Goal: Information Seeking & Learning: Learn about a topic

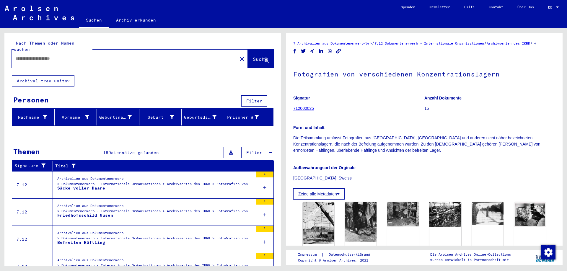
type input "*******"
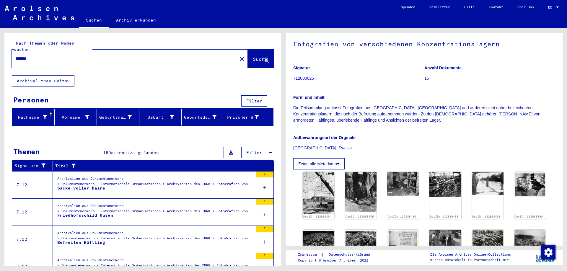
scroll to position [32, 0]
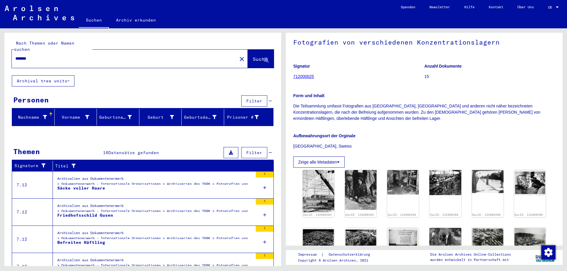
click at [319, 168] on button "Zeige alle Metadaten" at bounding box center [318, 162] width 51 height 11
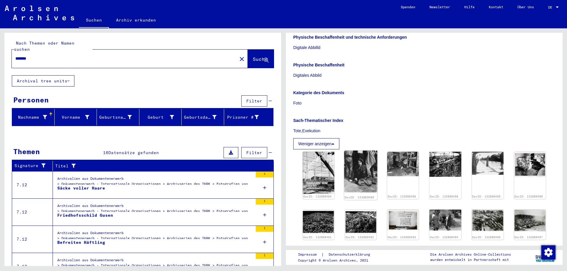
scroll to position [159, 0]
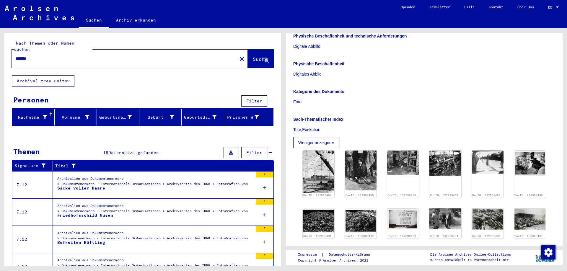
click at [402, 67] on p "Physische Beschaffenheit" at bounding box center [424, 64] width 262 height 6
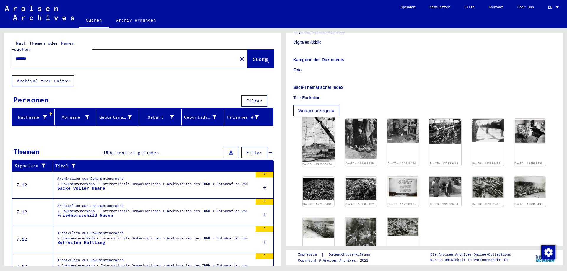
click at [310, 149] on img at bounding box center [318, 140] width 33 height 44
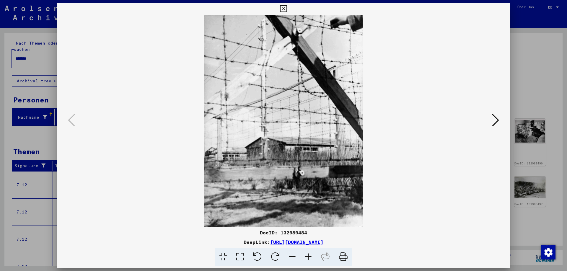
click at [498, 118] on icon at bounding box center [495, 120] width 7 height 14
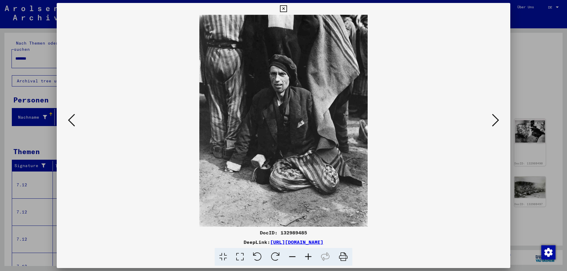
click at [498, 119] on icon at bounding box center [495, 120] width 7 height 14
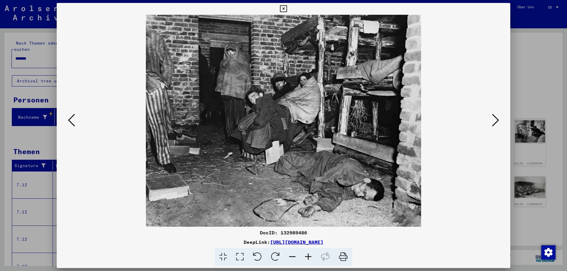
click at [69, 119] on icon at bounding box center [71, 120] width 7 height 14
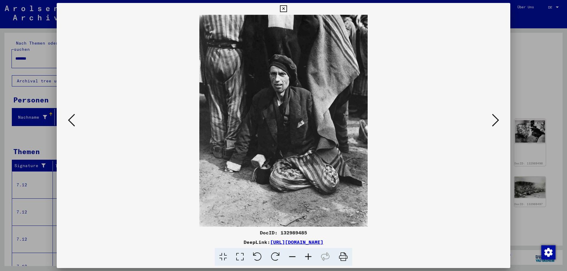
click at [74, 121] on icon at bounding box center [71, 120] width 7 height 14
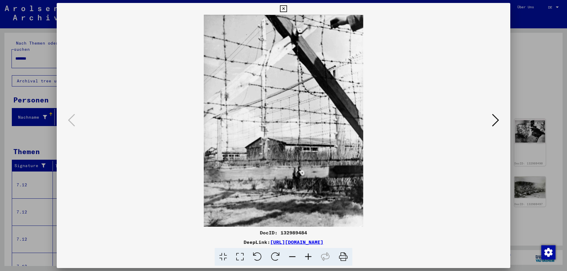
click at [496, 122] on icon at bounding box center [495, 120] width 7 height 14
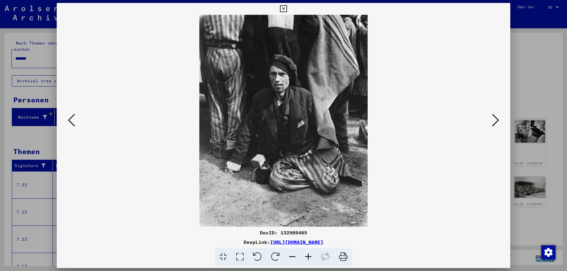
click at [496, 122] on icon at bounding box center [495, 120] width 7 height 14
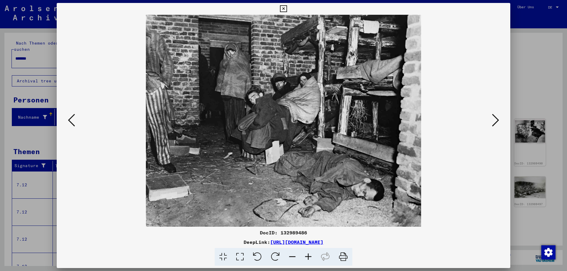
click at [496, 122] on icon at bounding box center [495, 120] width 7 height 14
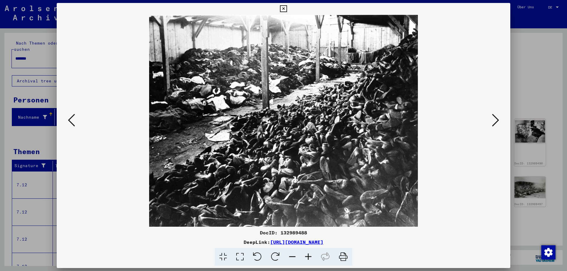
click at [496, 122] on icon at bounding box center [495, 120] width 7 height 14
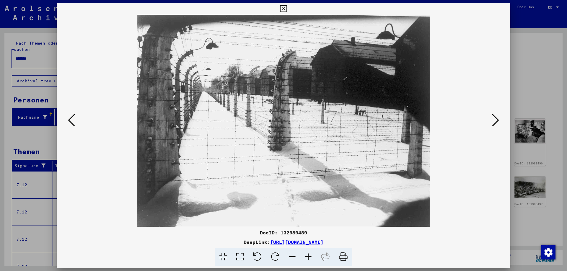
click at [496, 122] on icon at bounding box center [495, 120] width 7 height 14
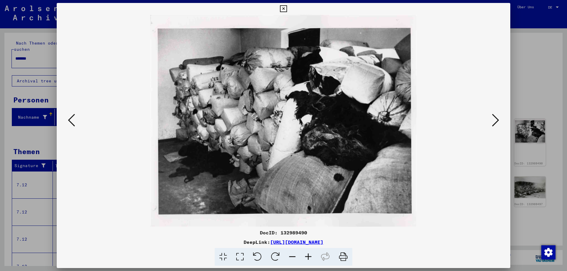
click at [72, 122] on icon at bounding box center [71, 120] width 7 height 14
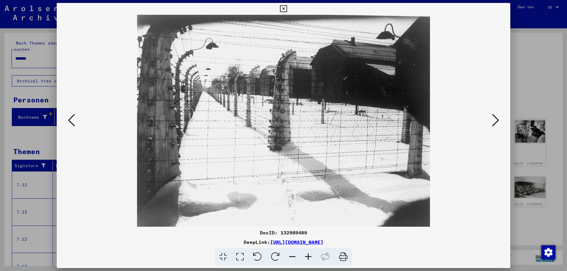
click at [72, 122] on icon at bounding box center [71, 120] width 7 height 14
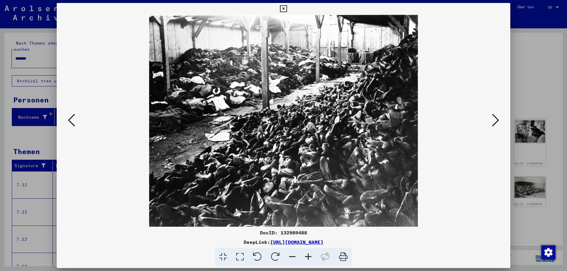
click at [73, 122] on icon at bounding box center [71, 120] width 7 height 14
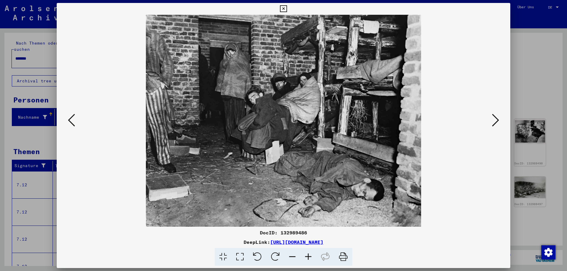
click at [73, 122] on icon at bounding box center [71, 120] width 7 height 14
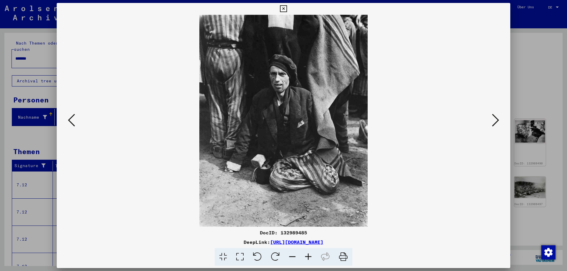
click at [73, 122] on icon at bounding box center [71, 120] width 7 height 14
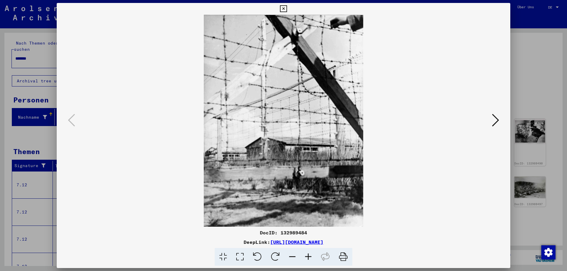
click at [496, 121] on icon at bounding box center [495, 120] width 7 height 14
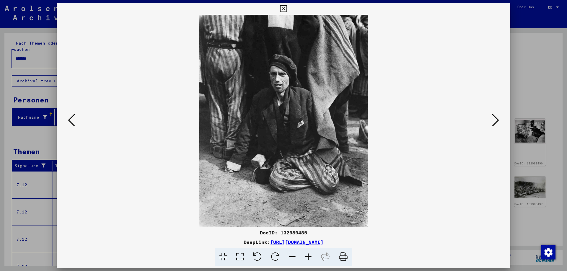
click at [496, 121] on icon at bounding box center [495, 120] width 7 height 14
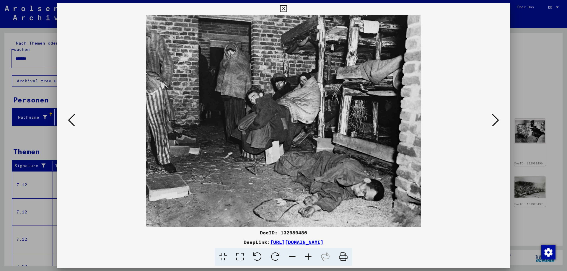
click at [496, 121] on icon at bounding box center [495, 120] width 7 height 14
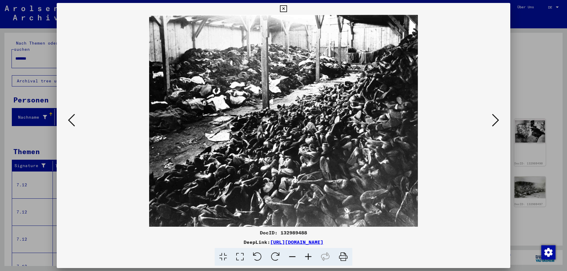
click at [496, 121] on icon at bounding box center [495, 120] width 7 height 14
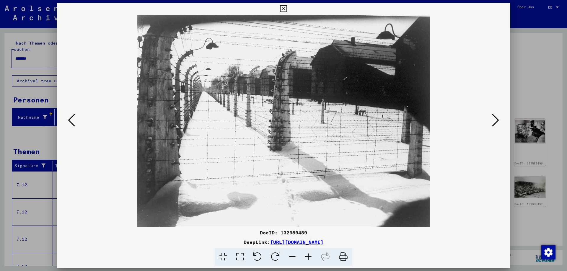
click at [496, 121] on icon at bounding box center [495, 120] width 7 height 14
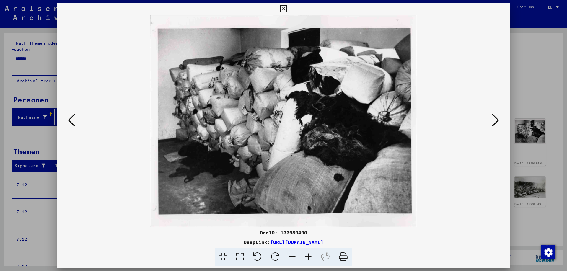
click at [496, 121] on icon at bounding box center [495, 120] width 7 height 14
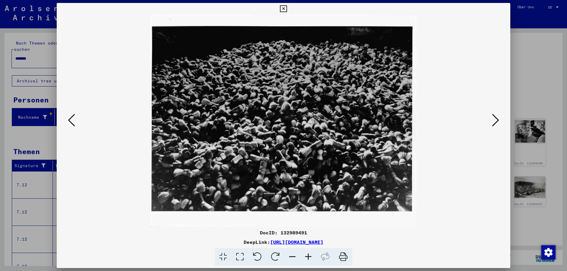
click at [496, 121] on icon at bounding box center [495, 120] width 7 height 14
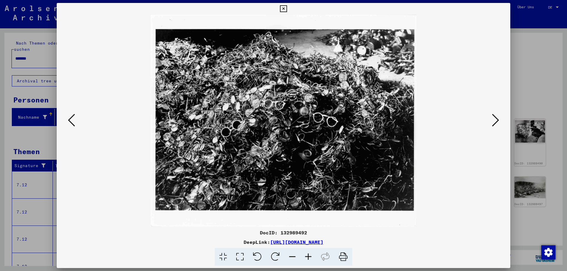
click at [496, 121] on icon at bounding box center [495, 120] width 7 height 14
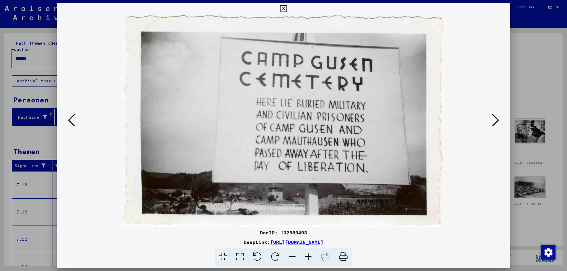
click at [496, 121] on icon at bounding box center [495, 120] width 7 height 14
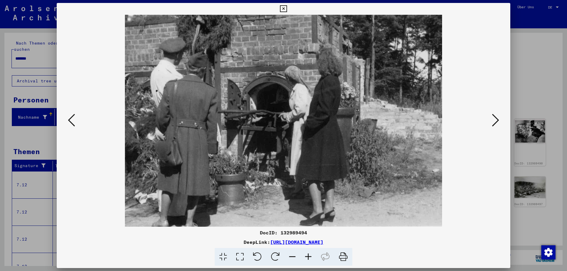
click at [496, 121] on icon at bounding box center [495, 120] width 7 height 14
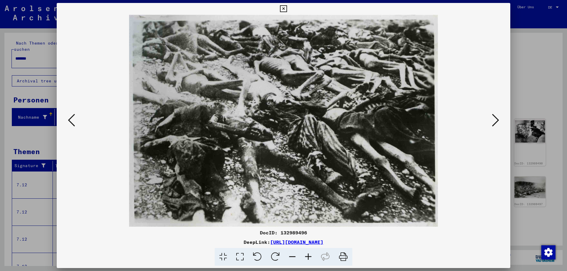
click at [496, 121] on icon at bounding box center [495, 120] width 7 height 14
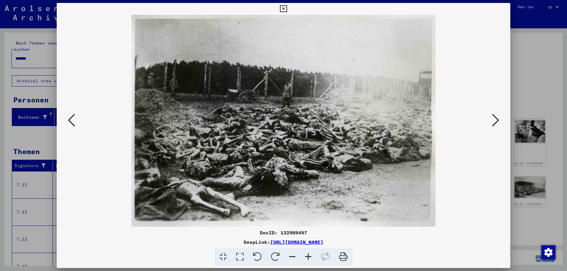
click at [496, 121] on icon at bounding box center [495, 120] width 7 height 14
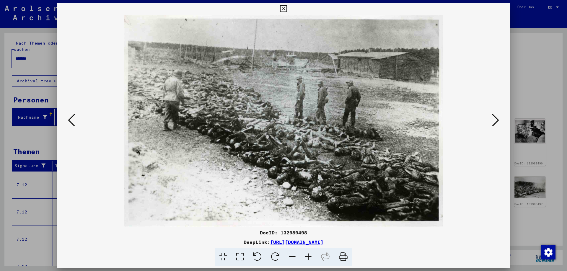
click at [496, 121] on icon at bounding box center [495, 120] width 7 height 14
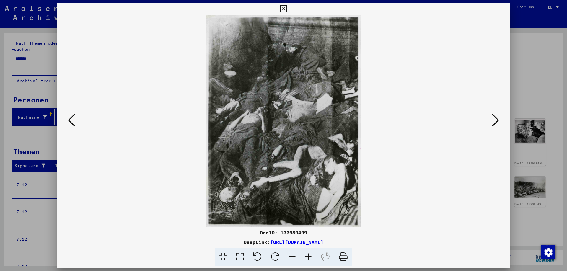
click at [496, 121] on icon at bounding box center [495, 120] width 7 height 14
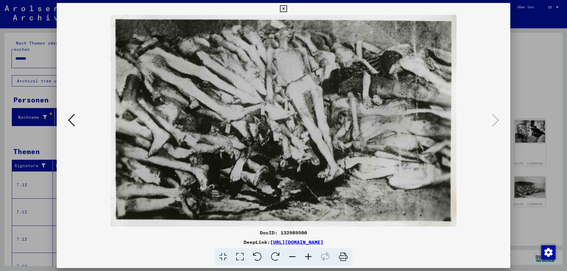
click at [287, 9] on icon at bounding box center [283, 8] width 7 height 7
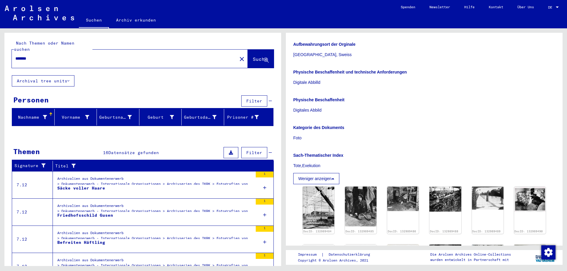
scroll to position [0, 0]
